Goal: Communication & Community: Answer question/provide support

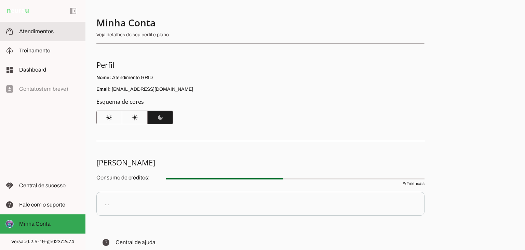
click at [56, 33] on slot at bounding box center [49, 31] width 61 height 8
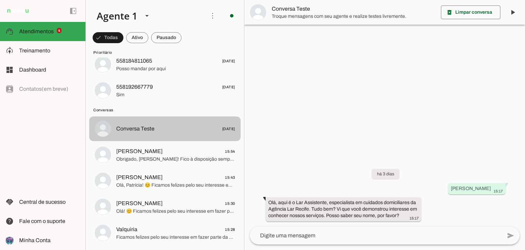
scroll to position [137, 0]
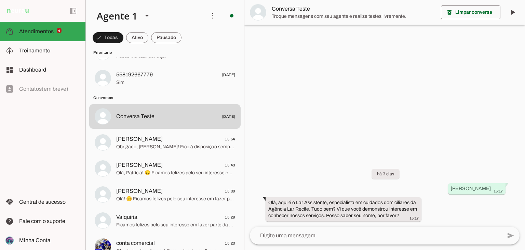
drag, startPoint x: 183, startPoint y: 129, endPoint x: 182, endPoint y: 133, distance: 3.6
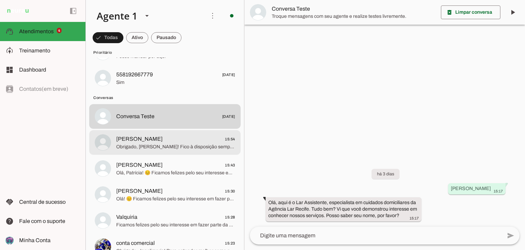
click at [185, 147] on span "Obrigado, [PERSON_NAME]! Fico à disposição sempre que precisar. Tenha um ótimo …" at bounding box center [175, 146] width 119 height 7
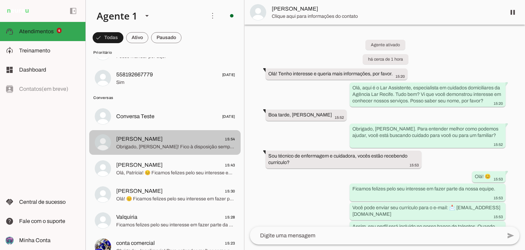
scroll to position [82, 0]
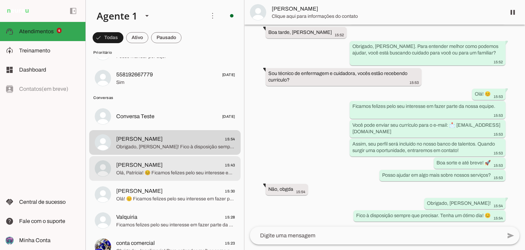
click at [194, 172] on span "Olá, Patrícia! 😊 Ficamos felizes pelo seu interesse em fazer parte da nossa equ…" at bounding box center [175, 172] width 119 height 7
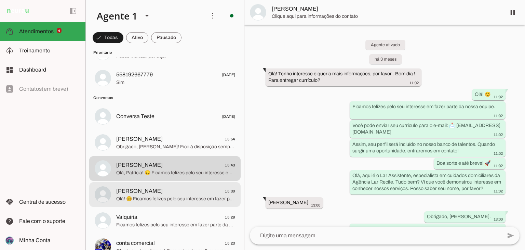
scroll to position [280, 0]
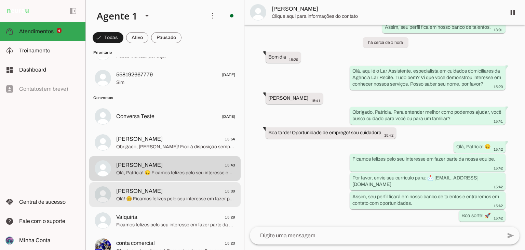
click at [194, 192] on span "[PERSON_NAME] 15:30" at bounding box center [175, 191] width 119 height 9
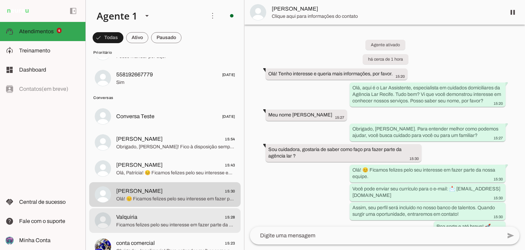
scroll to position [36, 0]
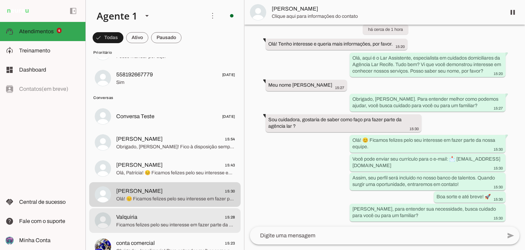
click at [181, 225] on span "Ficamos felizes pelo seu interesse em fazer parte da nossa equipe. Você pode en…" at bounding box center [175, 224] width 119 height 7
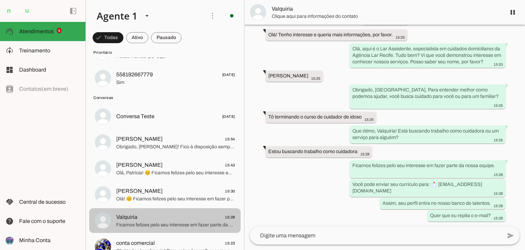
scroll to position [171, 0]
